Goal: Communication & Community: Answer question/provide support

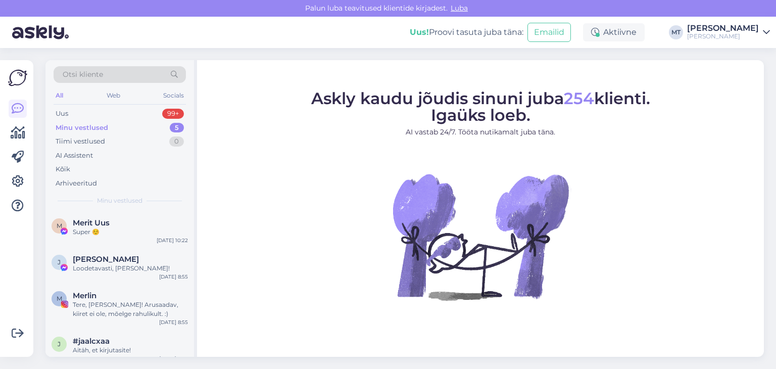
click at [81, 128] on div "Minu vestlused" at bounding box center [82, 128] width 53 height 10
click at [85, 127] on div "Minu vestlused" at bounding box center [82, 128] width 53 height 10
click at [84, 228] on div "Super ☺️" at bounding box center [130, 231] width 115 height 9
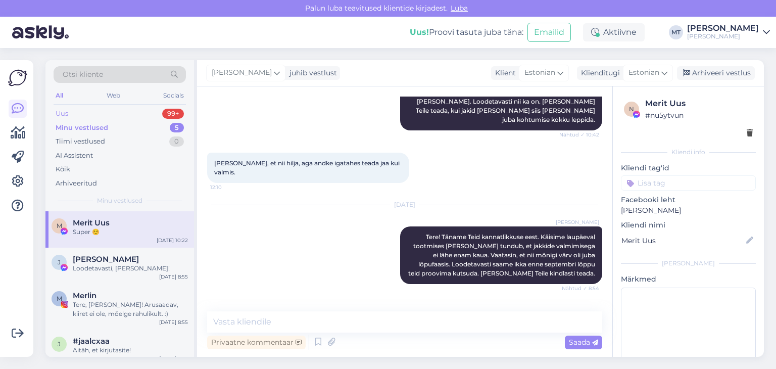
click at [65, 113] on div "Uus" at bounding box center [62, 114] width 13 height 10
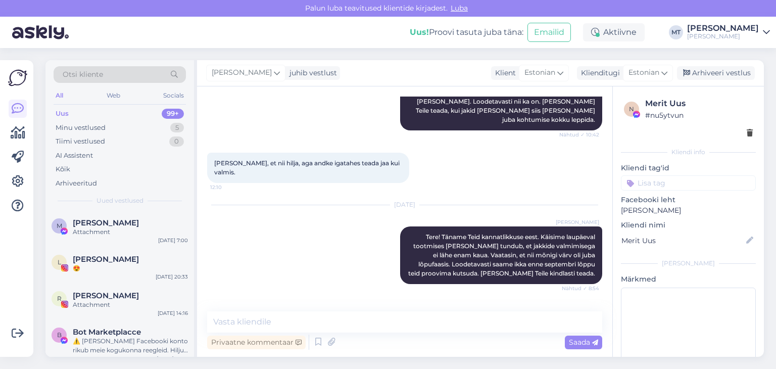
click at [63, 111] on div "Uus" at bounding box center [62, 114] width 13 height 10
click at [67, 126] on div "Minu vestlused" at bounding box center [81, 128] width 50 height 10
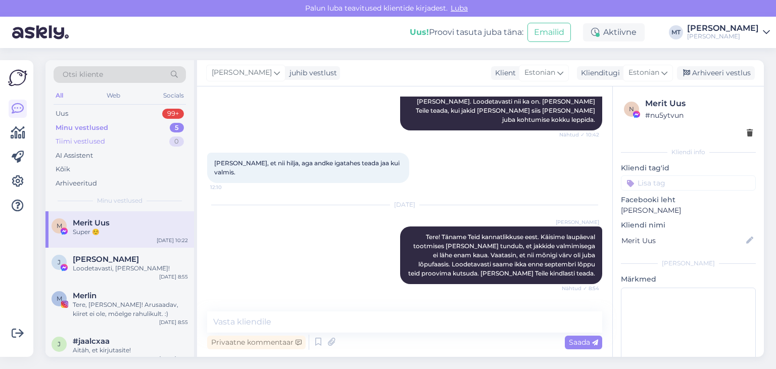
click at [64, 146] on div "Tiimi vestlused" at bounding box center [81, 141] width 50 height 10
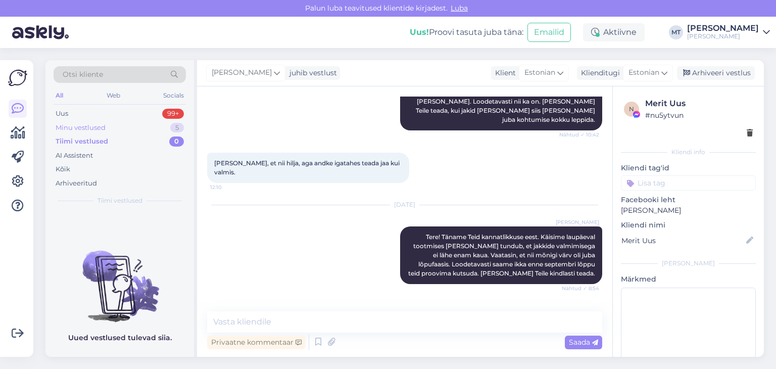
click at [70, 126] on div "Minu vestlused" at bounding box center [81, 128] width 50 height 10
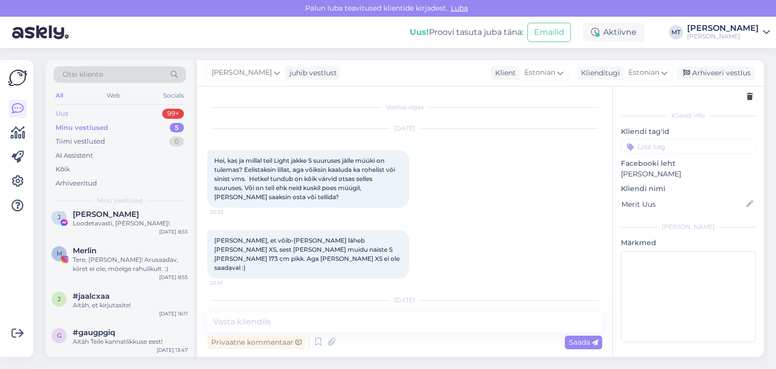
click at [60, 115] on div "Uus" at bounding box center [62, 114] width 13 height 10
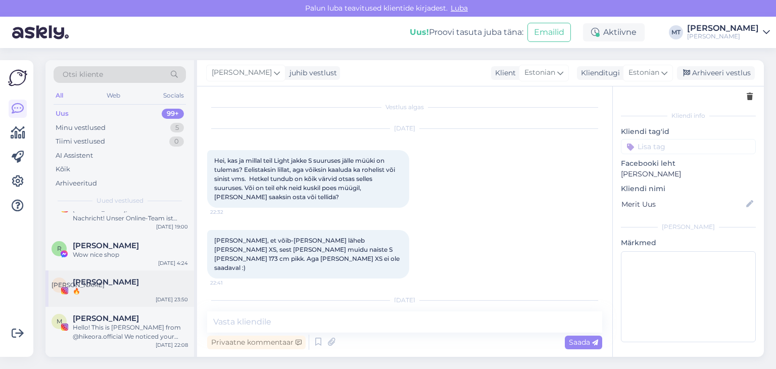
scroll to position [1314, 0]
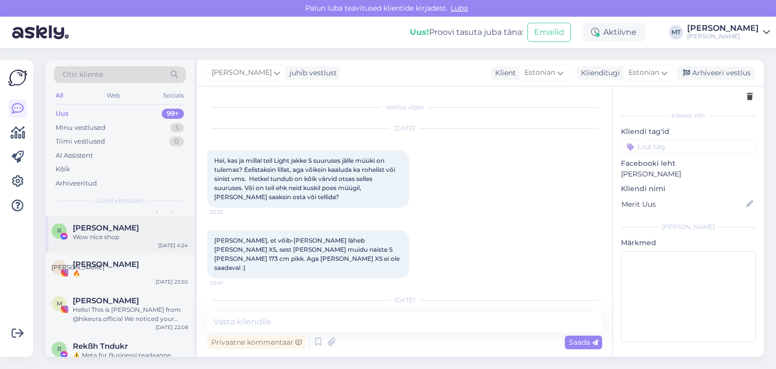
click at [90, 235] on div "Wow nice shop" at bounding box center [130, 237] width 115 height 9
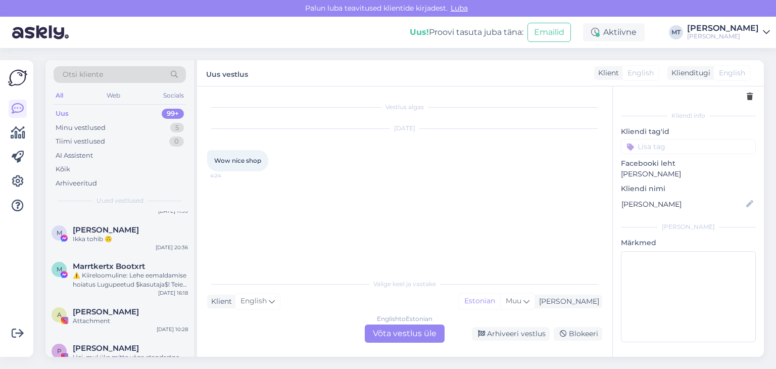
scroll to position [1668, 0]
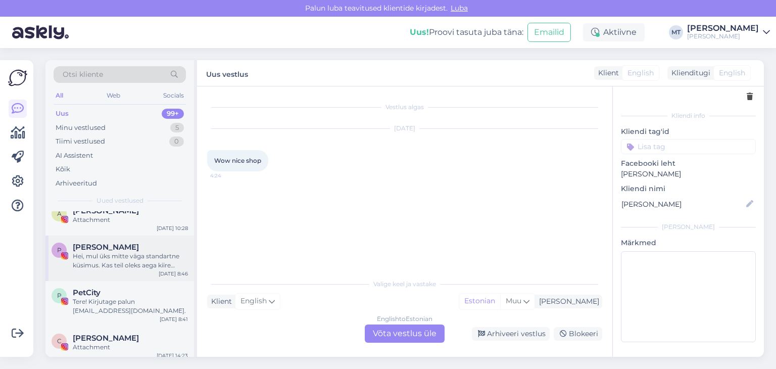
click at [103, 253] on div "Hei, mul üks mitte väga standartne küsimus. Kas teil oleks aega kiire [PERSON_N…" at bounding box center [130, 261] width 115 height 18
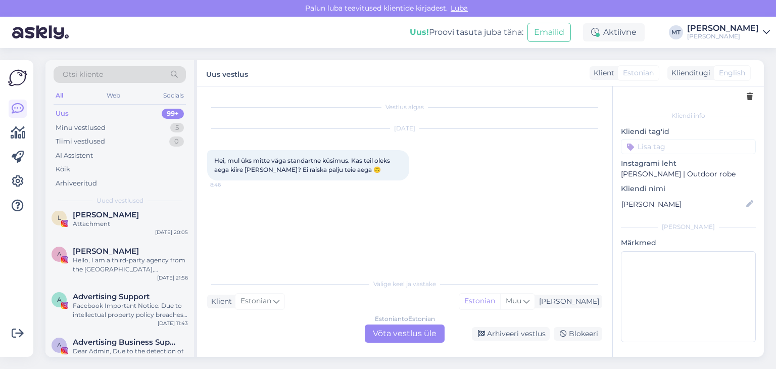
scroll to position [3942, 0]
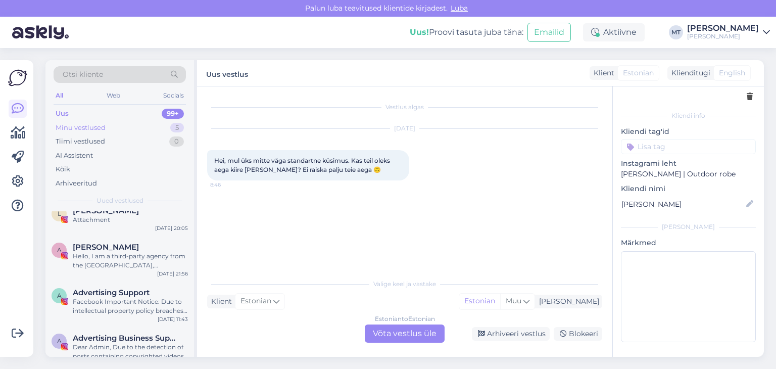
click at [95, 125] on div "Minu vestlused" at bounding box center [81, 128] width 50 height 10
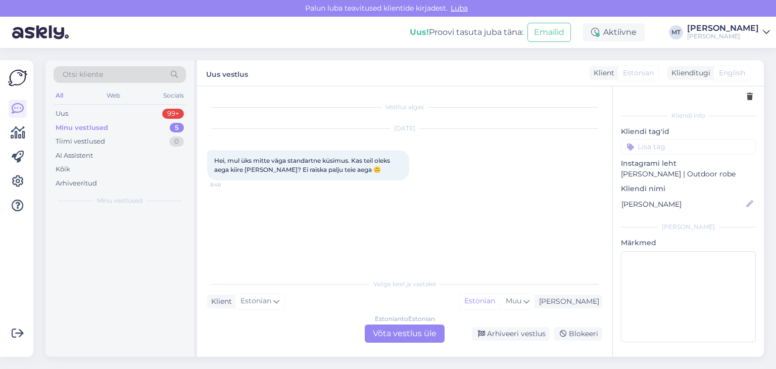
scroll to position [0, 0]
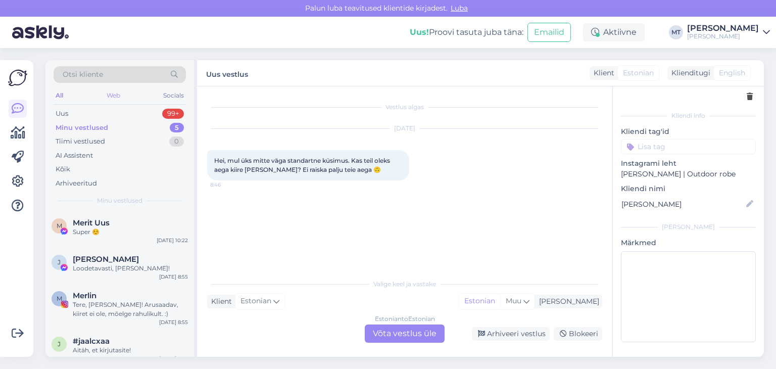
click at [113, 96] on div "Web" at bounding box center [114, 95] width 18 height 13
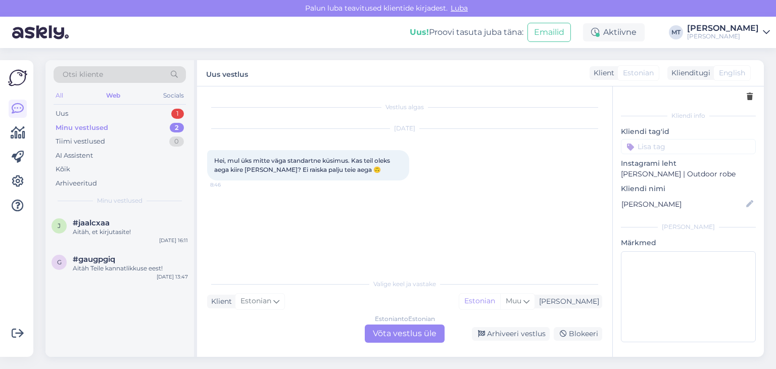
click at [54, 96] on div "All" at bounding box center [60, 95] width 12 height 13
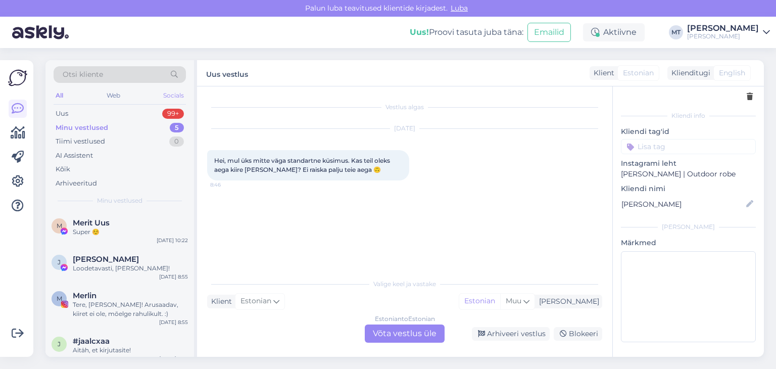
click at [172, 95] on div "Socials" at bounding box center [173, 95] width 25 height 13
click at [113, 94] on div "Web" at bounding box center [113, 95] width 18 height 13
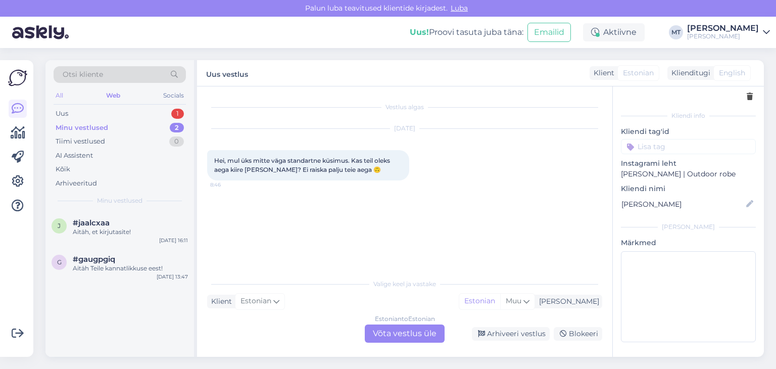
click at [59, 94] on div "All" at bounding box center [60, 95] width 12 height 13
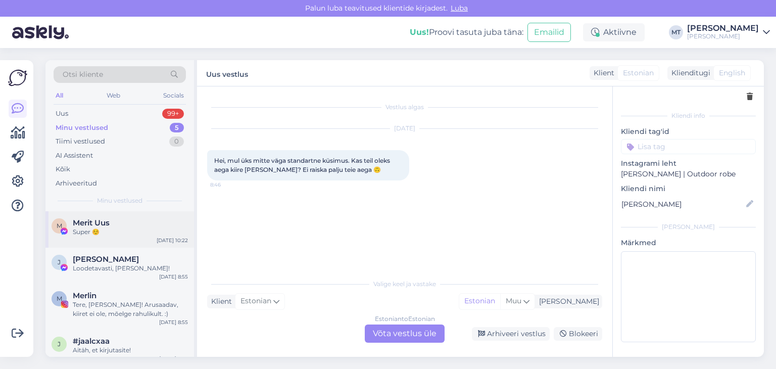
click at [87, 224] on span "Merit Uus" at bounding box center [91, 222] width 37 height 9
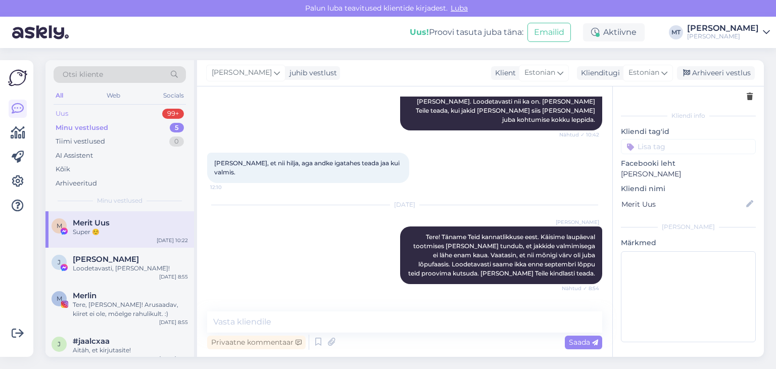
click at [63, 114] on div "Uus" at bounding box center [62, 114] width 13 height 10
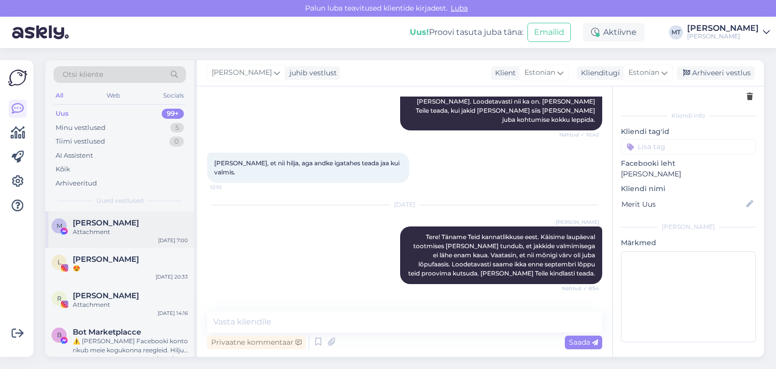
click at [91, 231] on div "Attachment" at bounding box center [130, 231] width 115 height 9
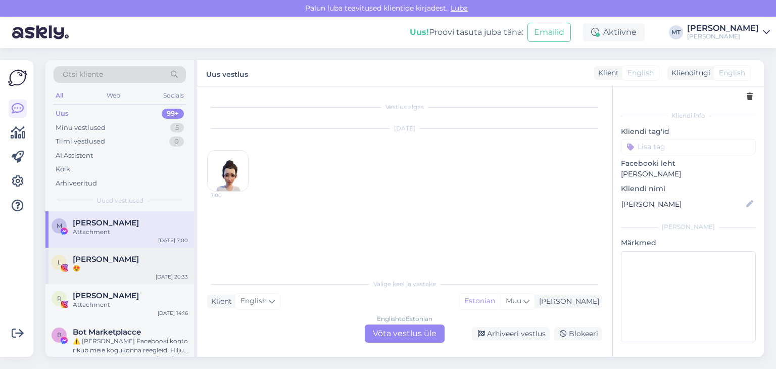
click at [98, 264] on div "😍" at bounding box center [130, 268] width 115 height 9
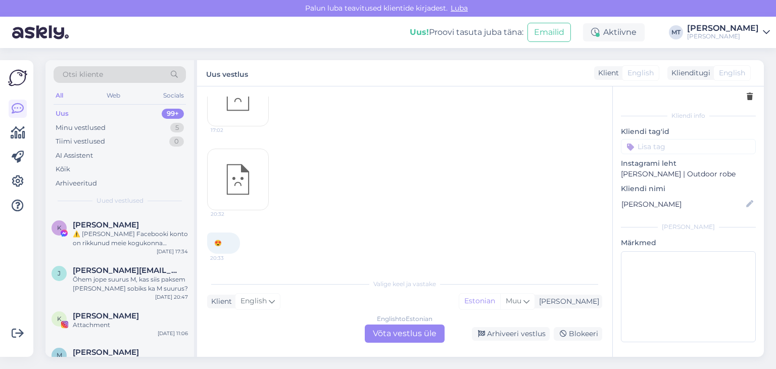
scroll to position [152, 0]
click at [117, 284] on div "Õhem jope suurus M, kas siis paksem [PERSON_NAME] sobiks ka M suurus?" at bounding box center [130, 285] width 115 height 18
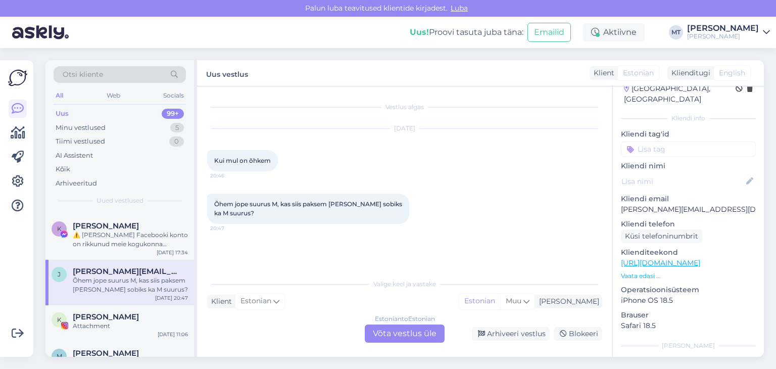
scroll to position [28, 0]
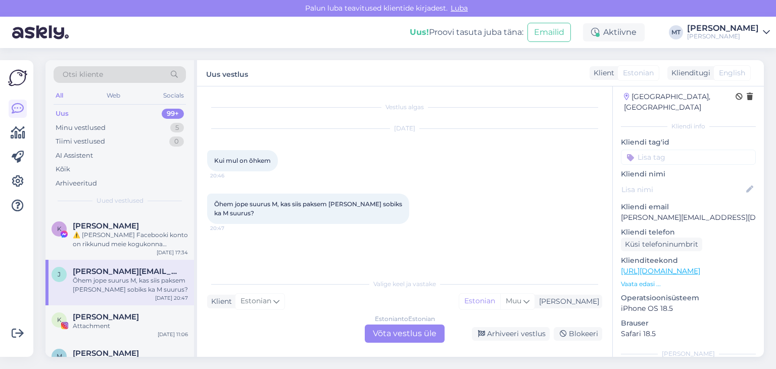
click at [768, 31] on icon at bounding box center [766, 32] width 7 height 8
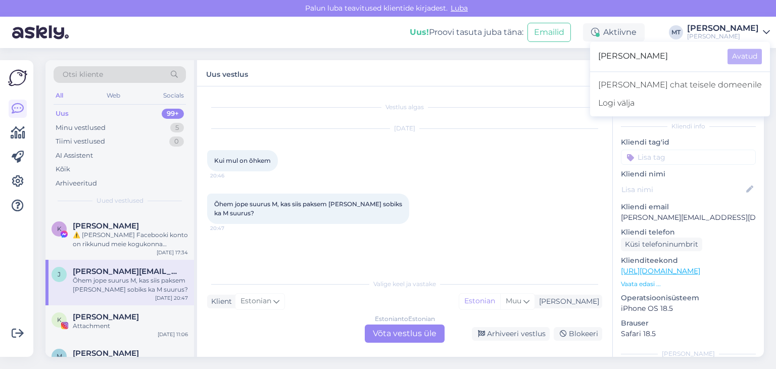
click at [269, 29] on div "Uus! Proovi tasuta juba täna: Emailid Aktiivne MT Mari Tammet Paul Berg Paul Be…" at bounding box center [388, 32] width 776 height 31
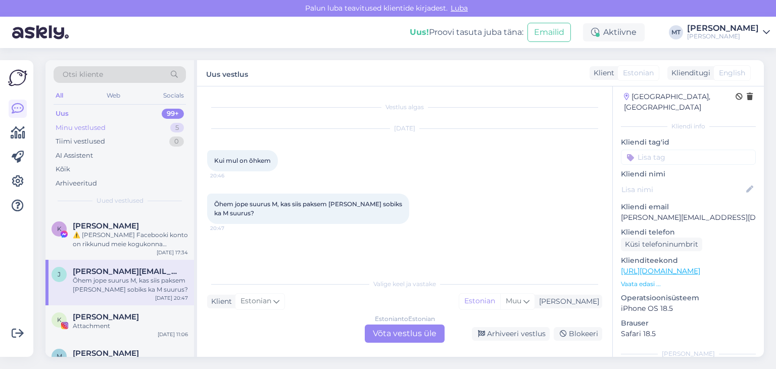
click at [84, 128] on div "Minu vestlused" at bounding box center [81, 128] width 50 height 10
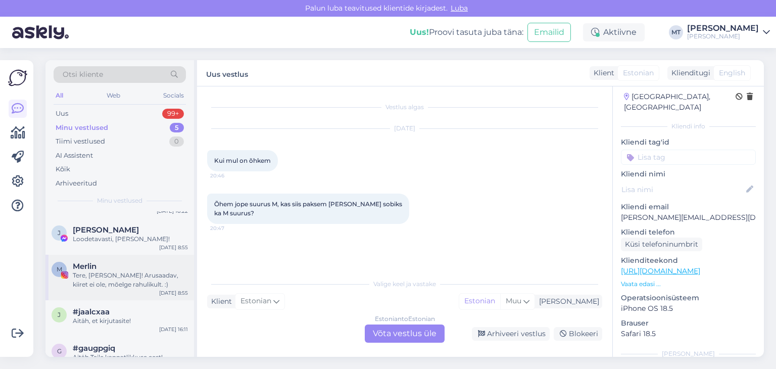
scroll to position [45, 0]
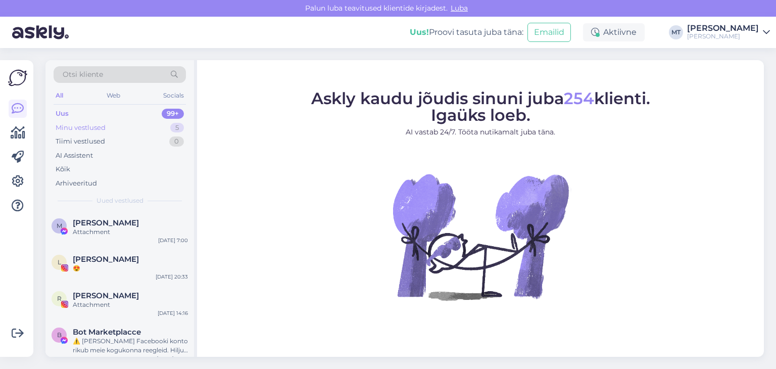
click at [89, 129] on div "Minu vestlused" at bounding box center [81, 128] width 50 height 10
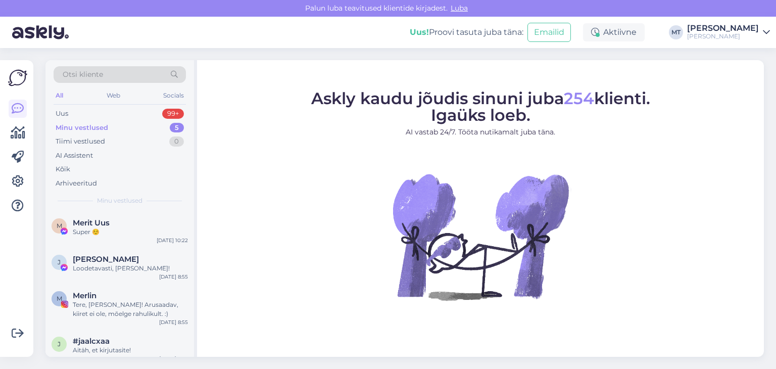
click at [769, 33] on icon at bounding box center [766, 32] width 7 height 8
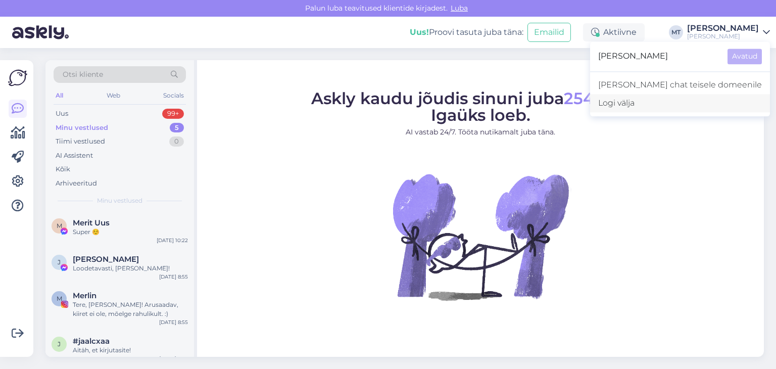
click at [664, 106] on div "Logi välja" at bounding box center [680, 103] width 180 height 18
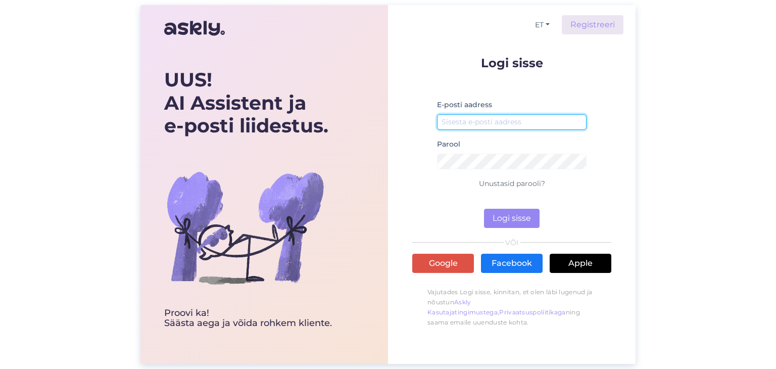
click at [471, 120] on input "email" at bounding box center [512, 122] width 150 height 16
type input "[EMAIL_ADDRESS][DOMAIN_NAME]"
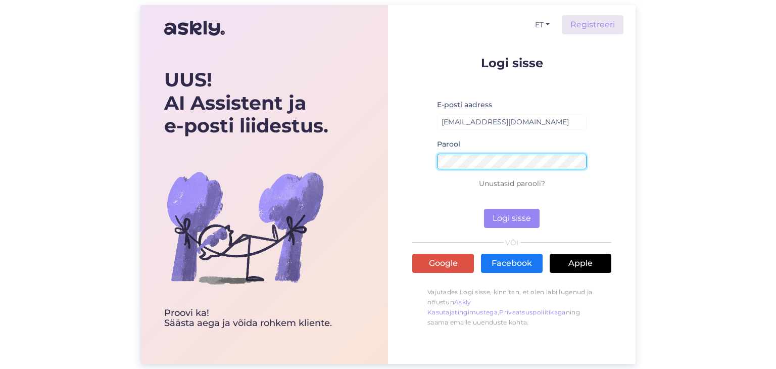
click at [484, 209] on button "Logi sisse" at bounding box center [512, 218] width 56 height 19
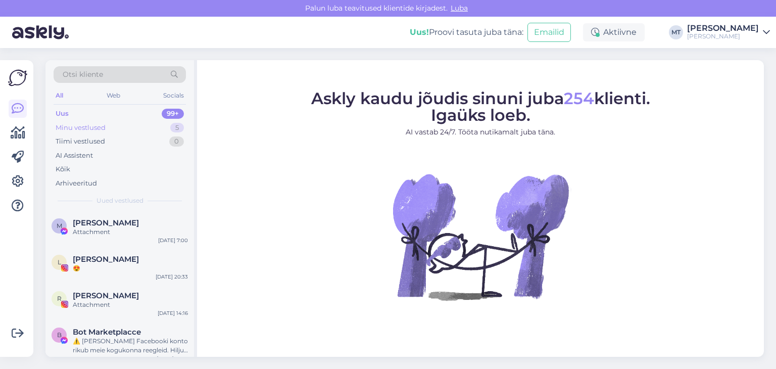
click at [94, 130] on div "Minu vestlused" at bounding box center [81, 128] width 50 height 10
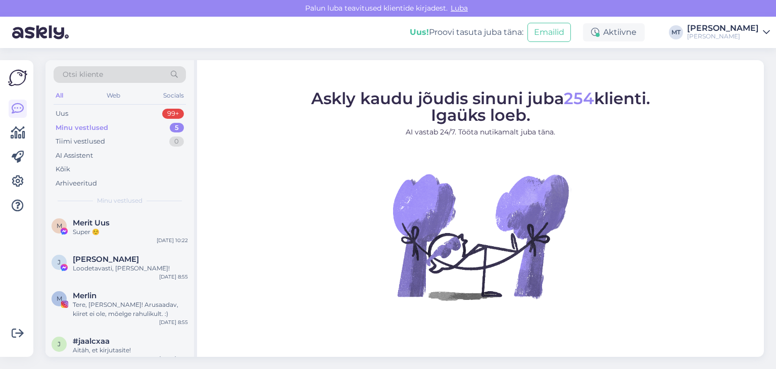
click at [456, 191] on img at bounding box center [481, 237] width 182 height 182
click at [82, 125] on div "Minu vestlused" at bounding box center [82, 128] width 53 height 10
click at [101, 142] on div "Tiimi vestlused" at bounding box center [81, 141] width 50 height 10
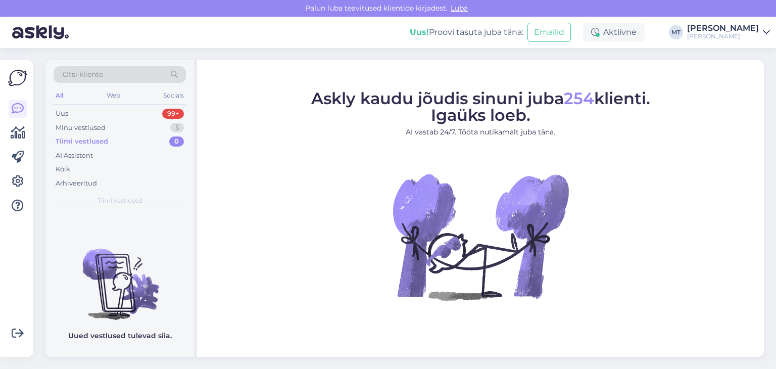
scroll to position [2, 0]
click at [21, 179] on icon at bounding box center [18, 181] width 12 height 12
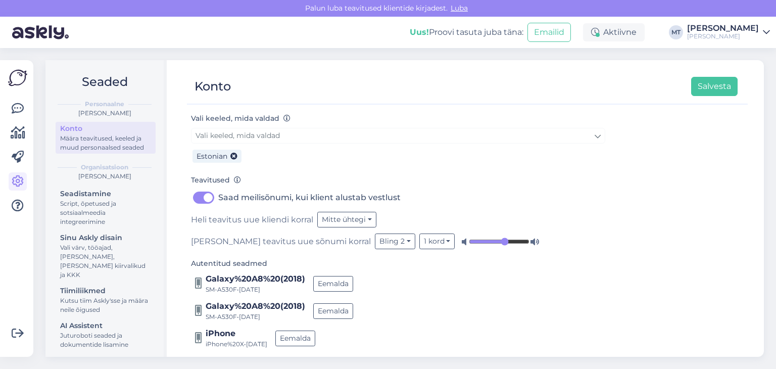
scroll to position [126, 0]
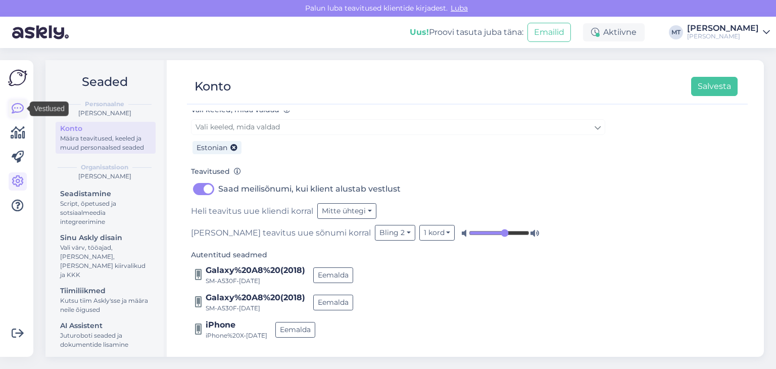
click at [16, 109] on icon at bounding box center [18, 109] width 12 height 12
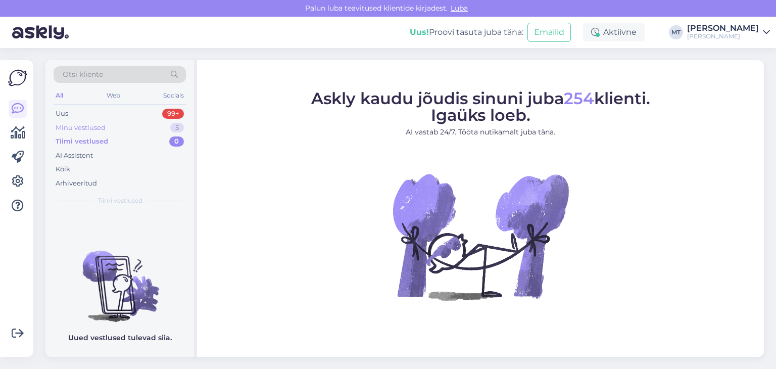
click at [99, 128] on div "Minu vestlused" at bounding box center [81, 128] width 50 height 10
